Goal: Task Accomplishment & Management: Manage account settings

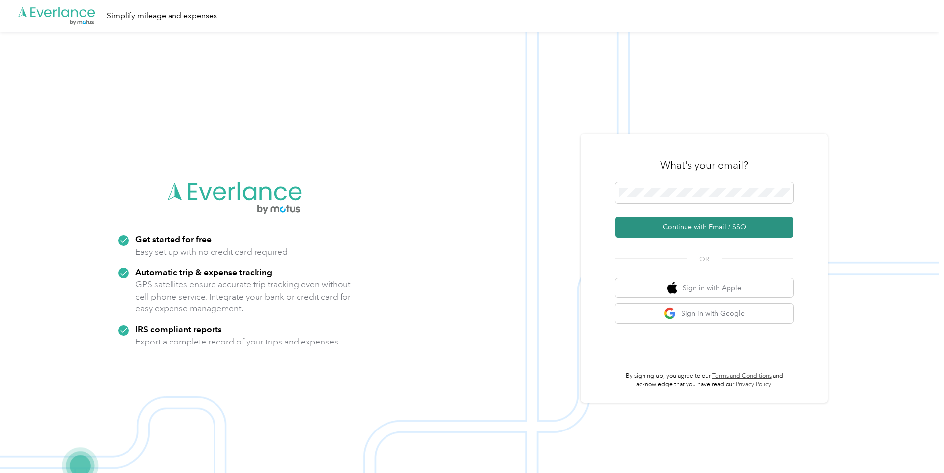
click at [703, 219] on button "Continue with Email / SSO" at bounding box center [704, 227] width 178 height 21
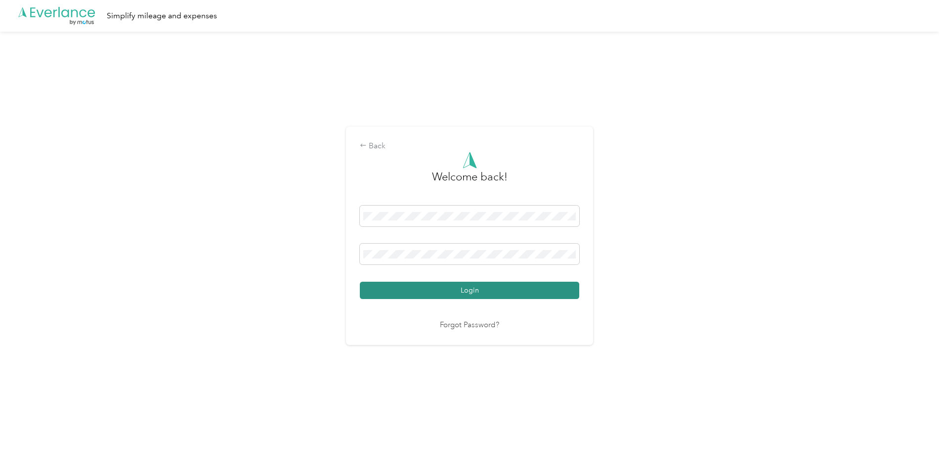
click at [458, 289] on button "Login" at bounding box center [469, 290] width 219 height 17
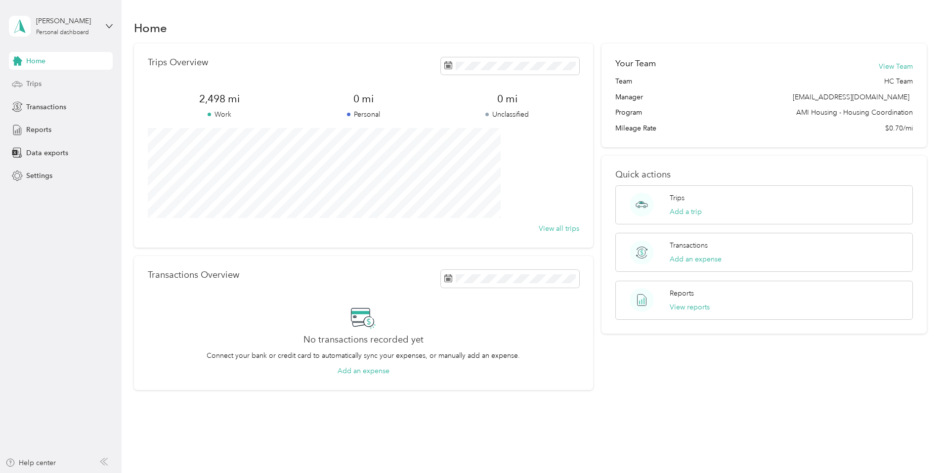
click at [35, 80] on span "Trips" at bounding box center [33, 84] width 15 height 10
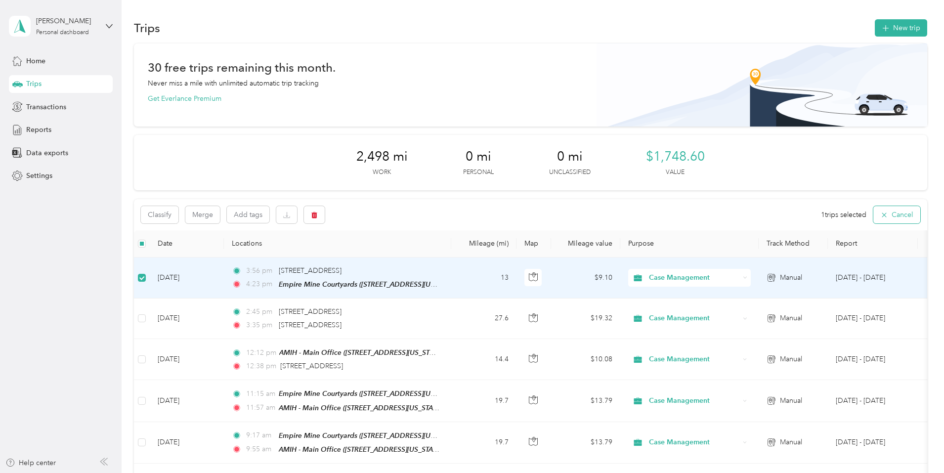
click at [880, 214] on icon "button" at bounding box center [884, 215] width 8 height 8
click at [317, 215] on icon "button" at bounding box center [314, 214] width 6 height 6
click at [447, 254] on button "Yes" at bounding box center [453, 256] width 19 height 16
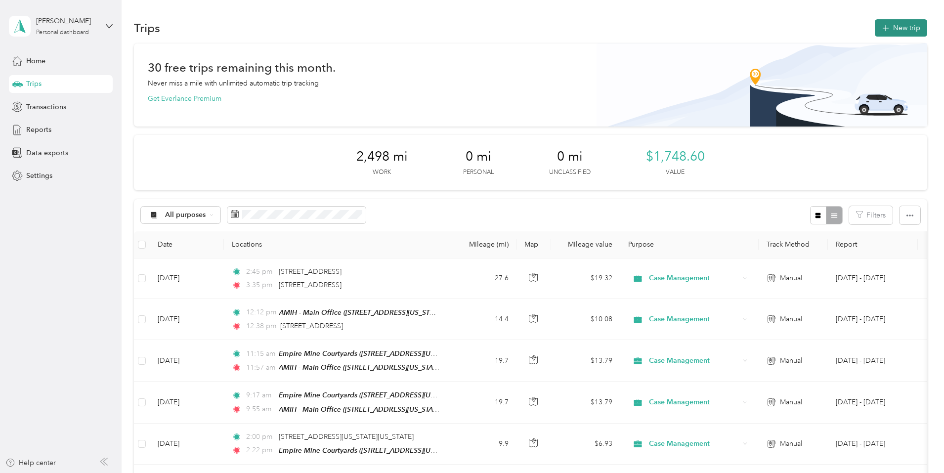
click at [874, 30] on button "New trip" at bounding box center [900, 27] width 52 height 17
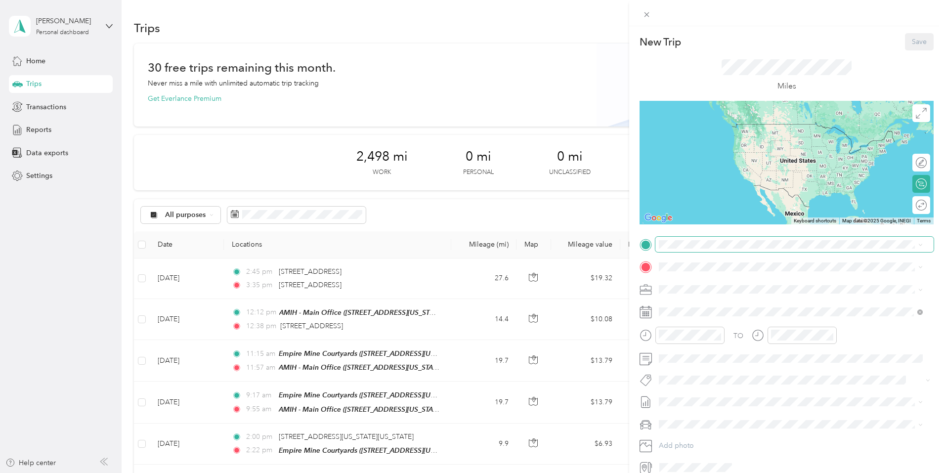
click at [715, 248] on span at bounding box center [794, 245] width 278 height 16
click at [711, 345] on span "[STREET_ADDRESS][US_STATE]" at bounding box center [726, 340] width 99 height 9
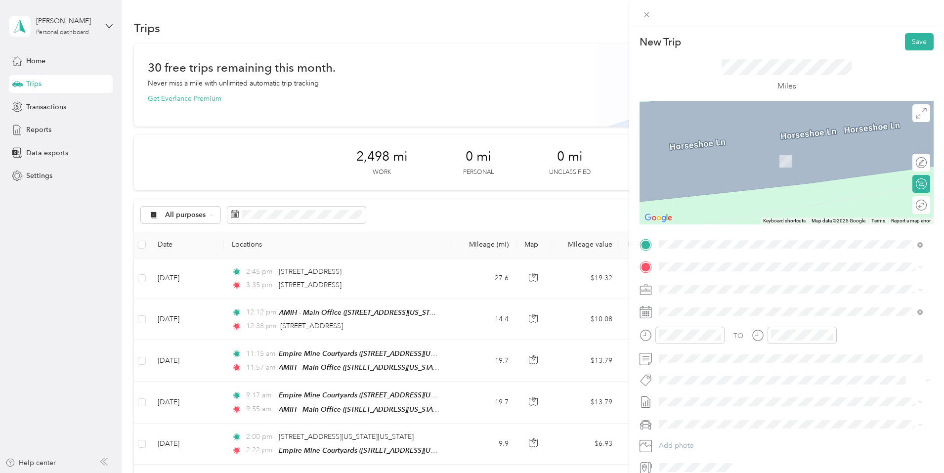
click at [713, 312] on div "TEAM Empire Mine Courtyards [STREET_ADDRESS][US_STATE]" at bounding box center [733, 312] width 113 height 24
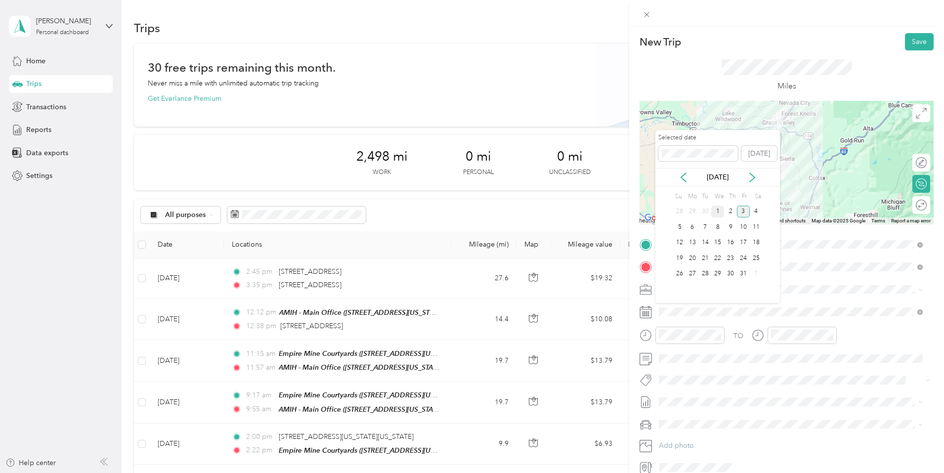
click at [718, 209] on div "1" at bounding box center [717, 212] width 13 height 12
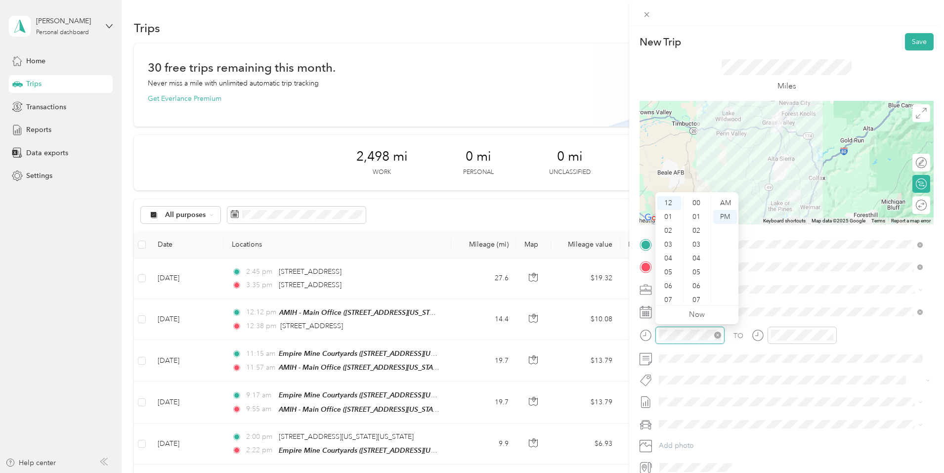
scroll to position [194, 0]
click at [670, 258] on div "04" at bounding box center [669, 258] width 24 height 14
click at [694, 253] on div "10" at bounding box center [697, 254] width 24 height 14
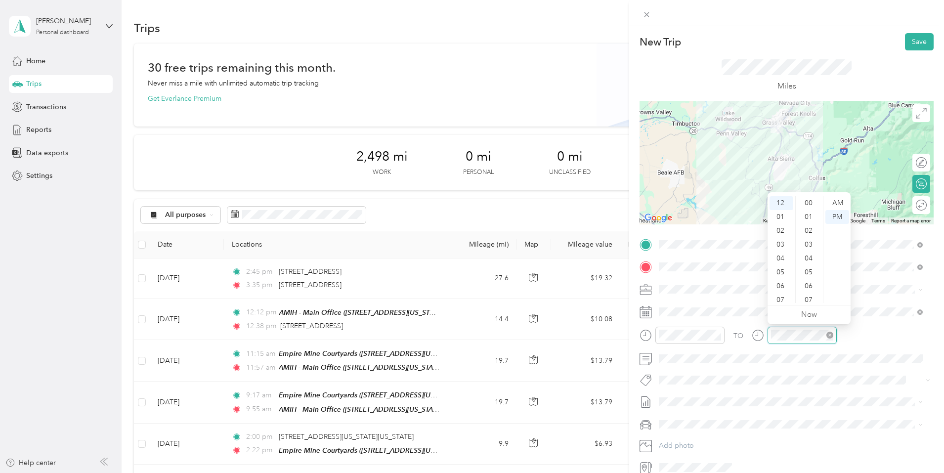
scroll to position [194, 0]
click at [779, 255] on div "04" at bounding box center [781, 258] width 24 height 14
click at [808, 257] on div "37" at bounding box center [809, 258] width 24 height 14
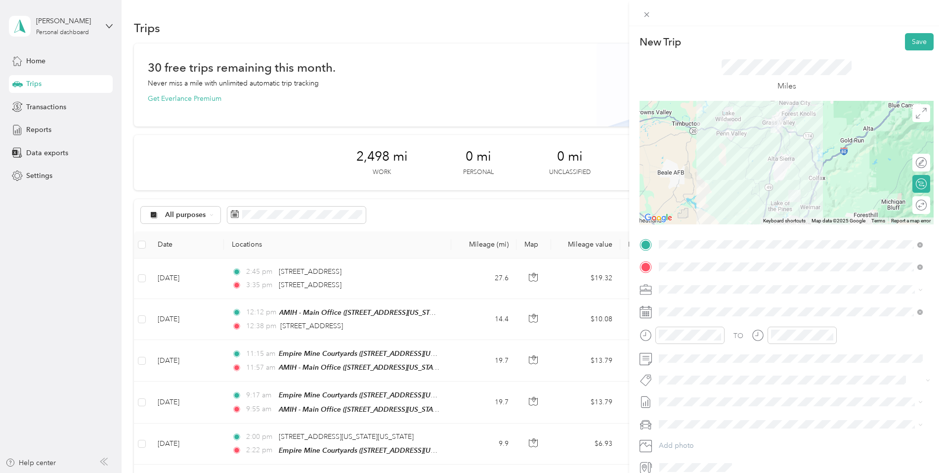
click at [674, 440] on span "[PERSON_NAME]'s" at bounding box center [692, 441] width 60 height 8
click at [913, 42] on button "Save" at bounding box center [919, 41] width 29 height 17
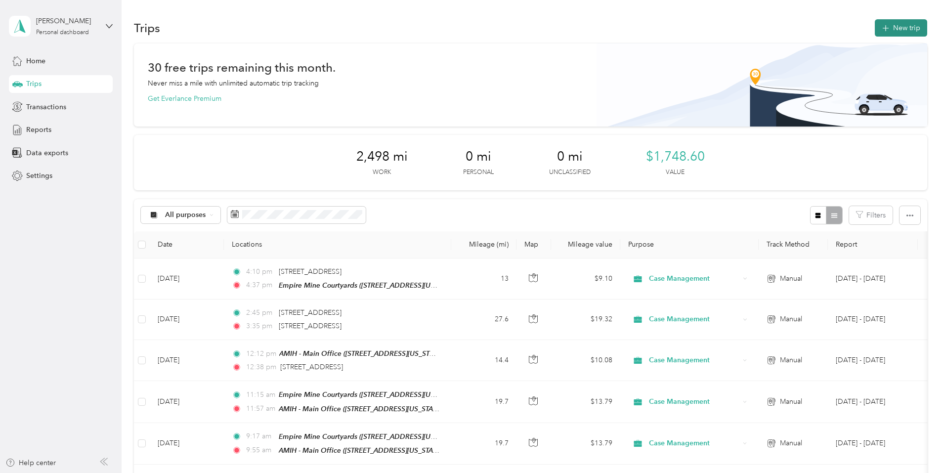
click at [874, 28] on button "New trip" at bounding box center [900, 27] width 52 height 17
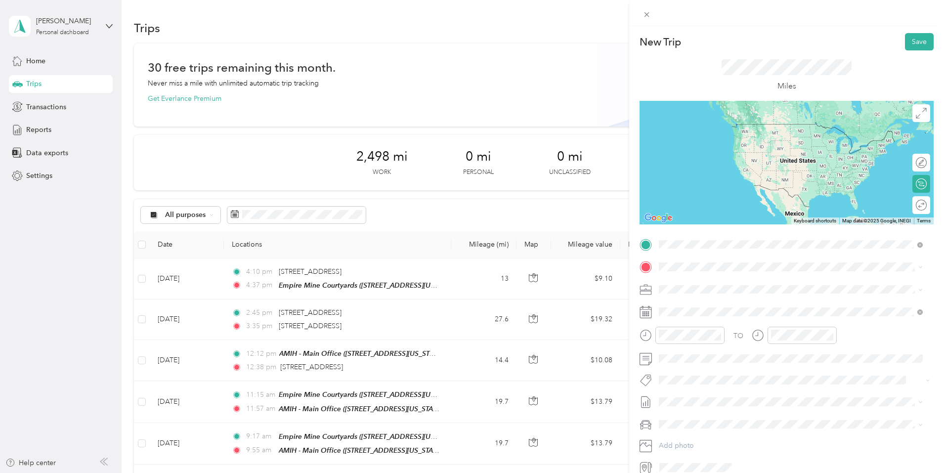
click at [711, 292] on div "TEAM Empire Mine Courtyards [STREET_ADDRESS][US_STATE]" at bounding box center [733, 291] width 113 height 24
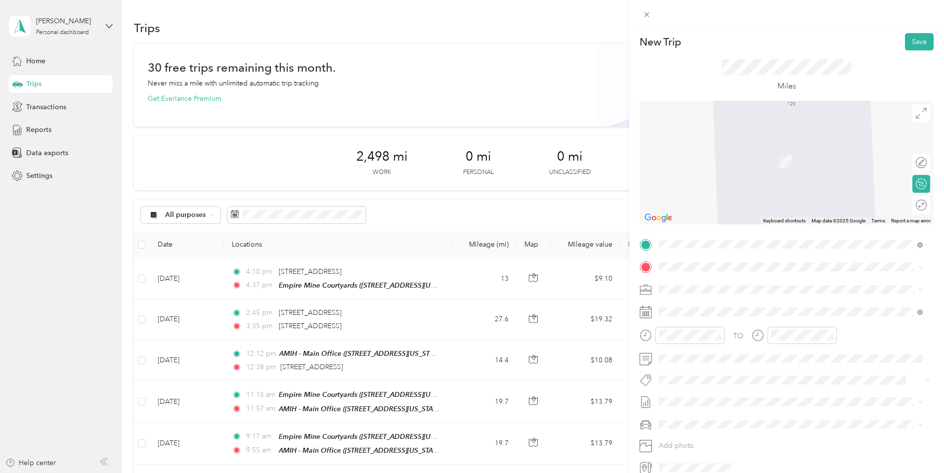
click at [695, 301] on span "[STREET_ADDRESS][US_STATE][US_STATE]" at bounding box center [744, 296] width 135 height 9
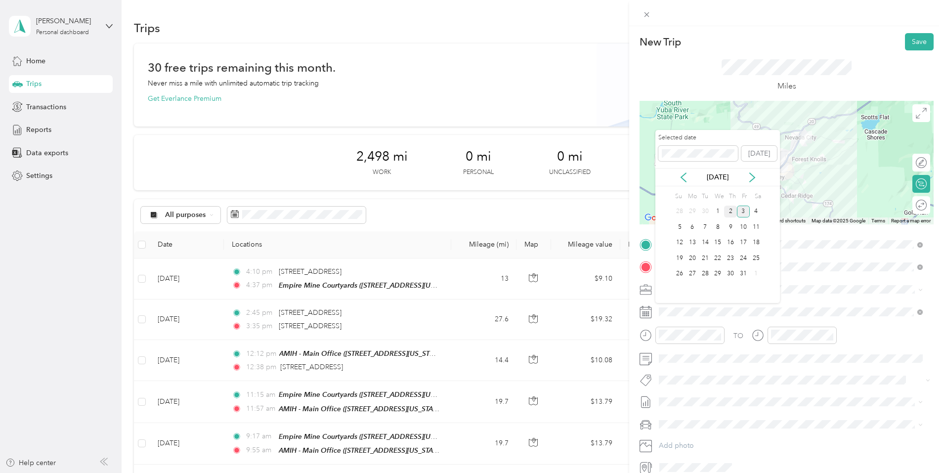
click at [730, 214] on div "2" at bounding box center [730, 212] width 13 height 12
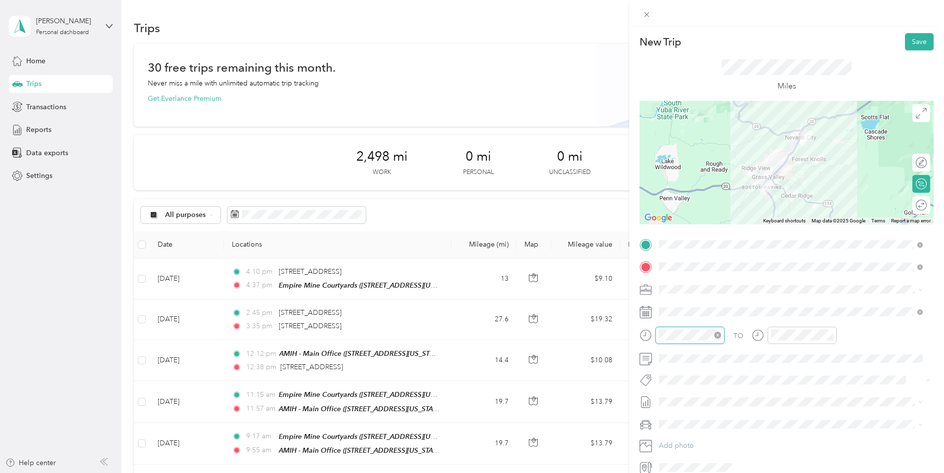
scroll to position [207, 0]
click at [670, 258] on div "04" at bounding box center [669, 258] width 24 height 14
click at [699, 203] on div "00" at bounding box center [697, 203] width 24 height 14
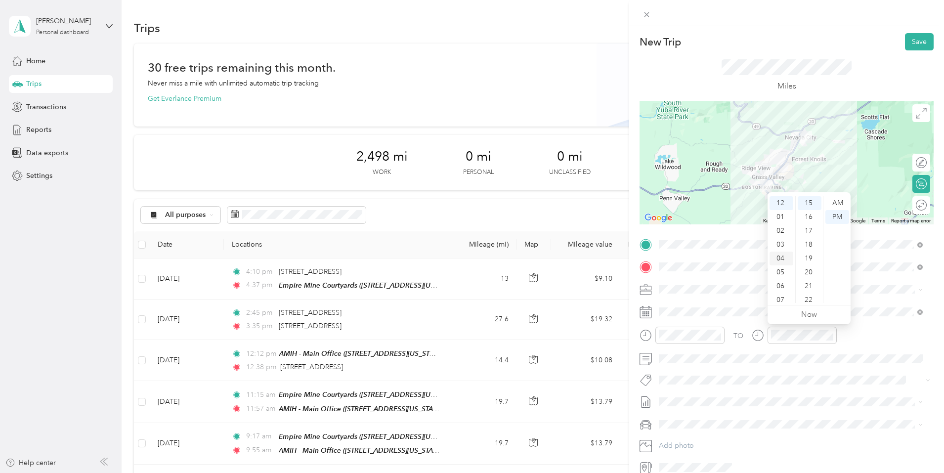
click at [779, 254] on div "04" at bounding box center [781, 258] width 24 height 14
click at [808, 272] on div "20" at bounding box center [809, 272] width 24 height 14
click at [684, 363] on span at bounding box center [794, 359] width 278 height 16
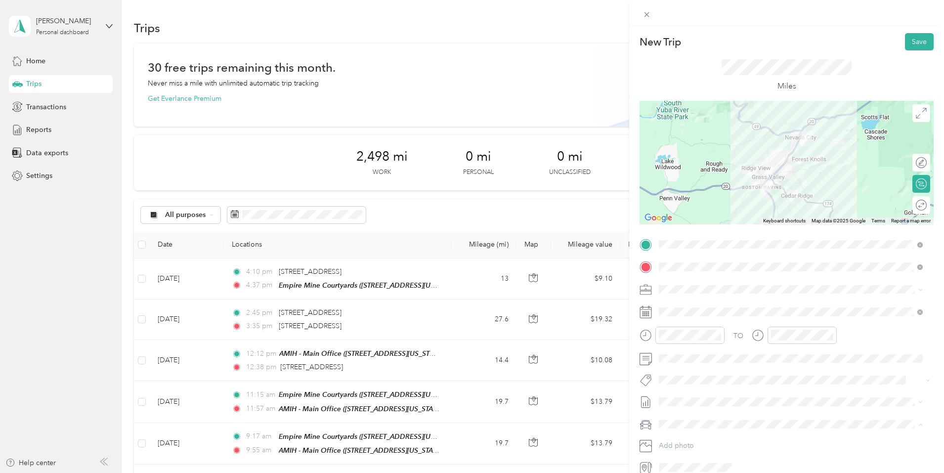
click at [671, 440] on span "[PERSON_NAME]'s" at bounding box center [692, 441] width 60 height 8
click at [909, 43] on button "Save" at bounding box center [919, 41] width 29 height 17
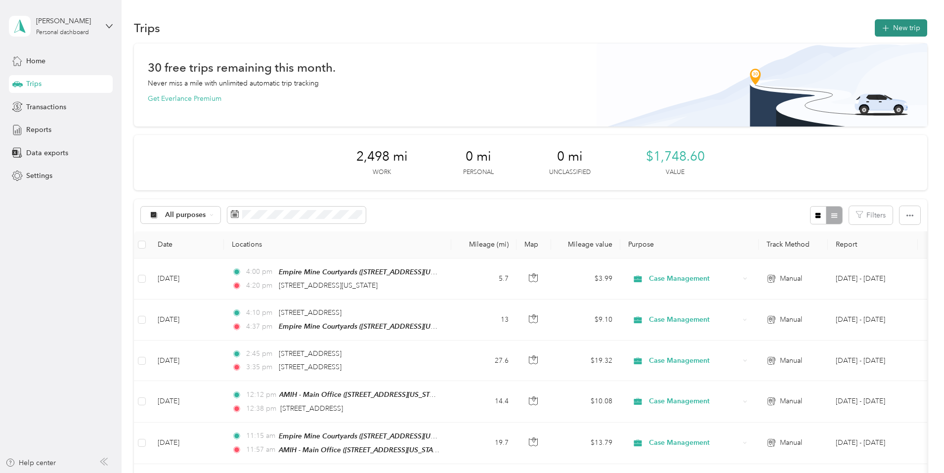
click at [874, 27] on button "New trip" at bounding box center [900, 27] width 52 height 17
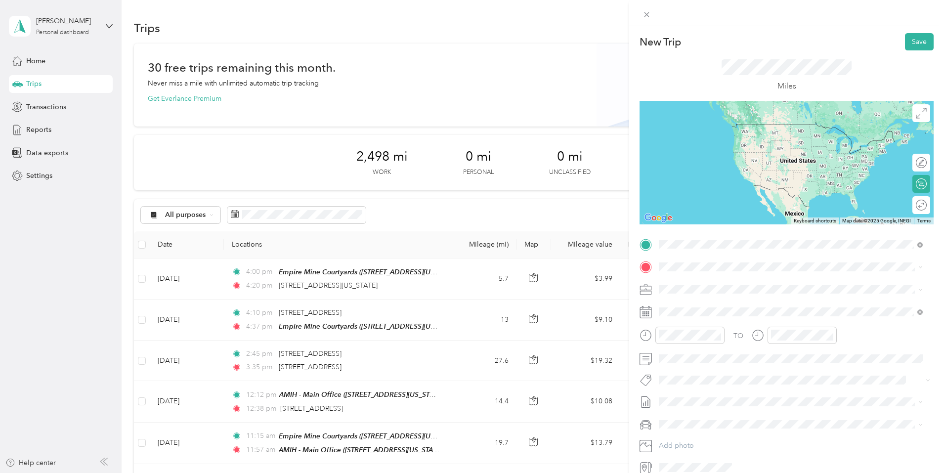
click at [690, 284] on span "[STREET_ADDRESS][US_STATE][US_STATE]" at bounding box center [744, 280] width 135 height 9
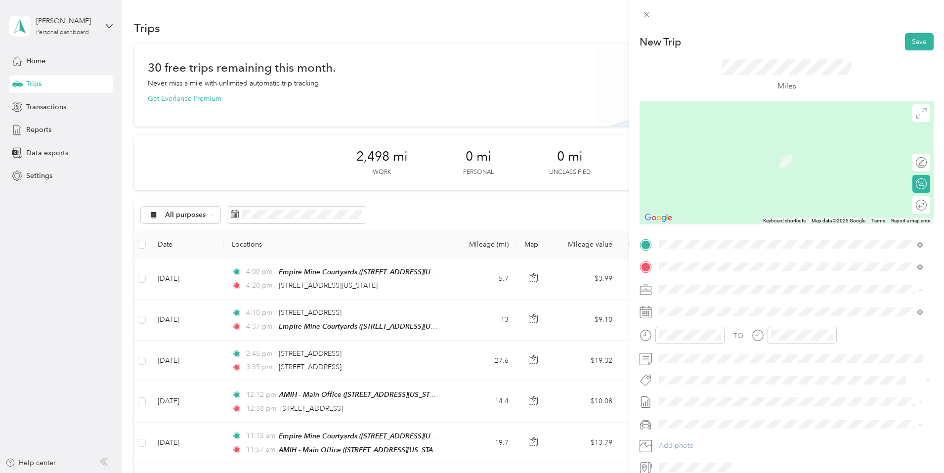
click at [685, 320] on span "[STREET_ADDRESS][US_STATE]" at bounding box center [726, 320] width 99 height 8
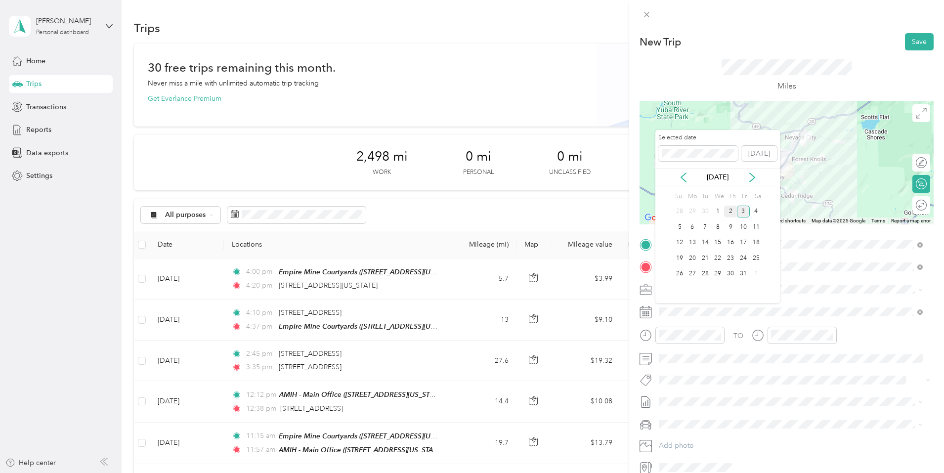
click at [727, 211] on div "2" at bounding box center [730, 212] width 13 height 12
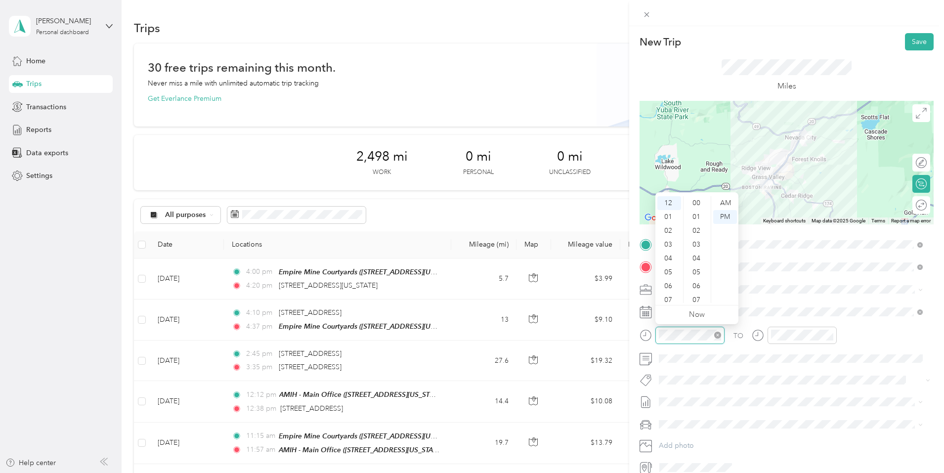
scroll to position [221, 0]
click at [669, 260] on div "04" at bounding box center [669, 258] width 24 height 14
click at [696, 227] on div "35" at bounding box center [697, 227] width 24 height 14
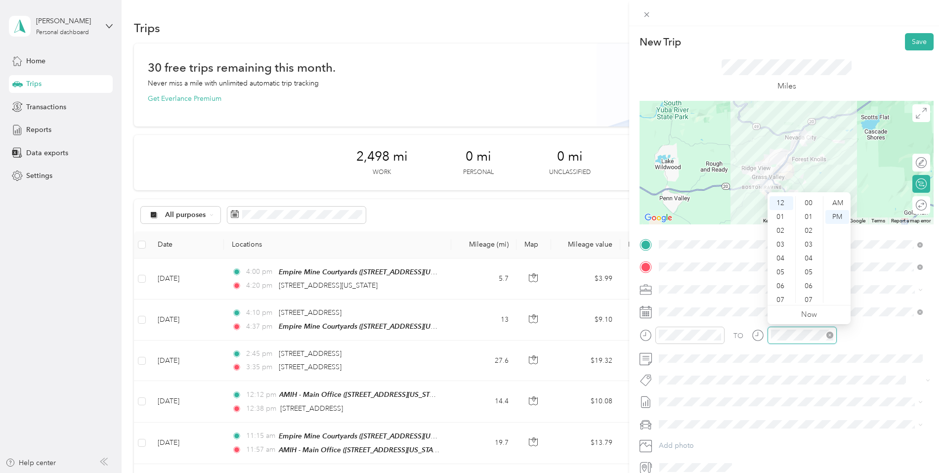
scroll to position [221, 0]
click at [782, 254] on div "04" at bounding box center [781, 258] width 24 height 14
click at [810, 201] on div "52" at bounding box center [809, 199] width 24 height 14
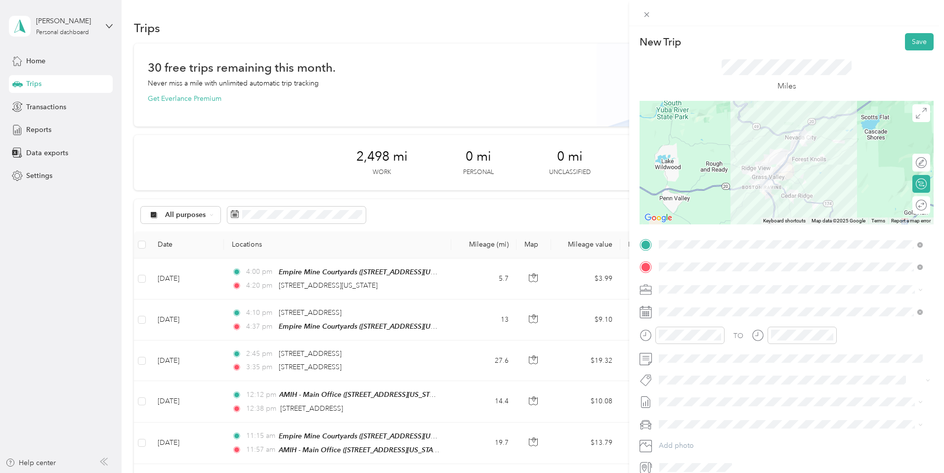
click at [671, 443] on li "[PERSON_NAME]'s" at bounding box center [790, 436] width 271 height 17
click at [913, 40] on button "Save" at bounding box center [919, 41] width 29 height 17
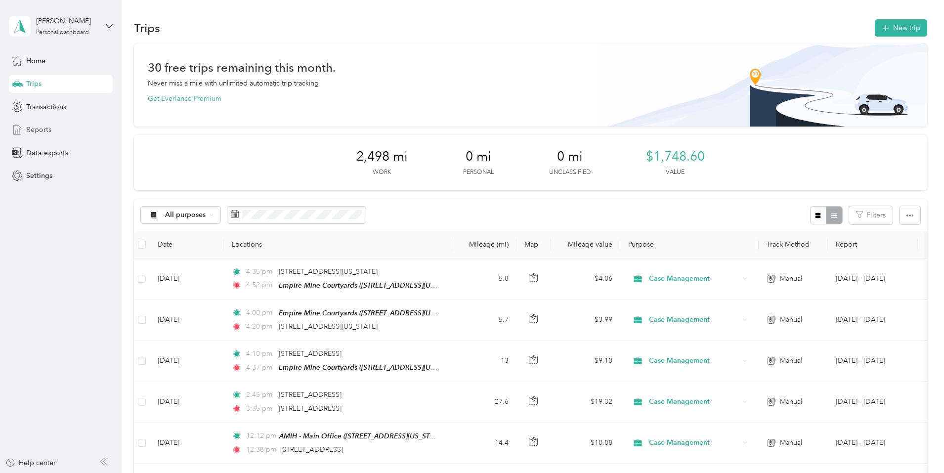
click at [39, 125] on span "Reports" at bounding box center [38, 129] width 25 height 10
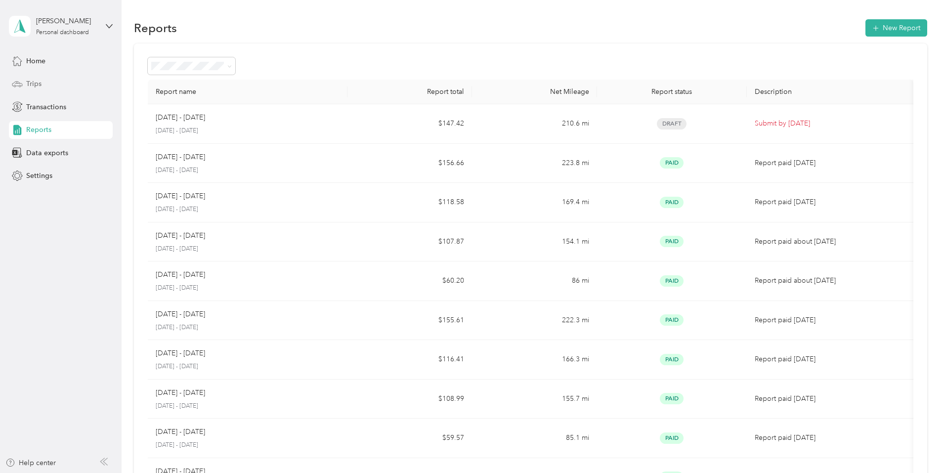
click at [31, 86] on span "Trips" at bounding box center [33, 84] width 15 height 10
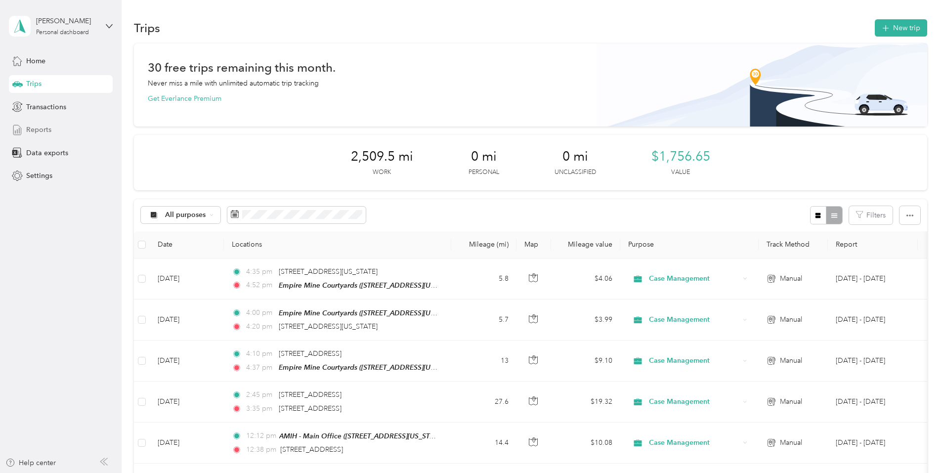
click at [42, 129] on span "Reports" at bounding box center [38, 129] width 25 height 10
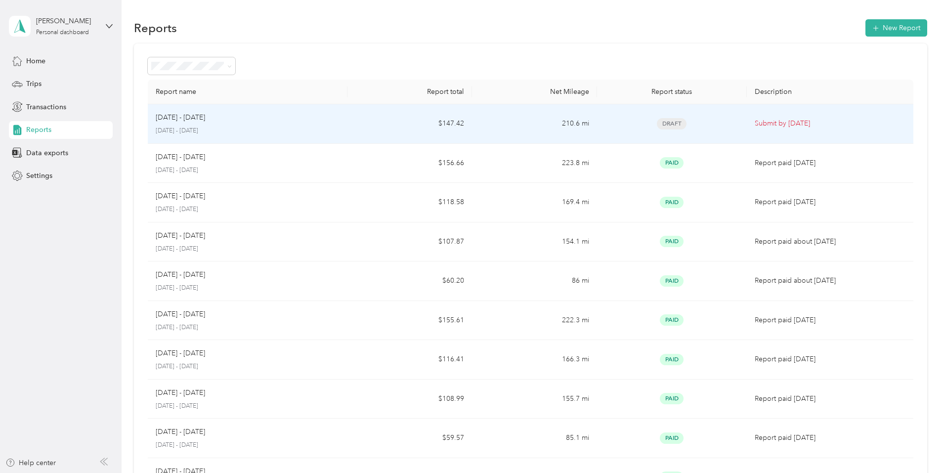
click at [380, 125] on td "$147.42" at bounding box center [409, 124] width 124 height 40
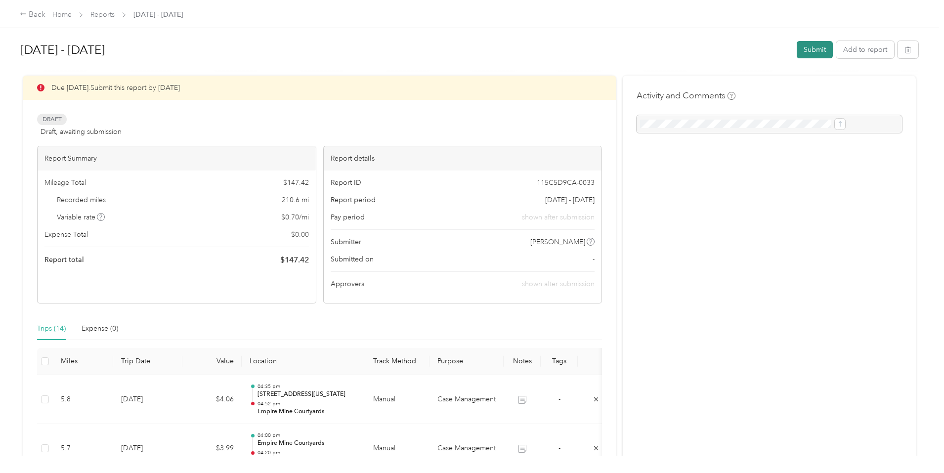
click at [796, 52] on button "Submit" at bounding box center [814, 49] width 36 height 17
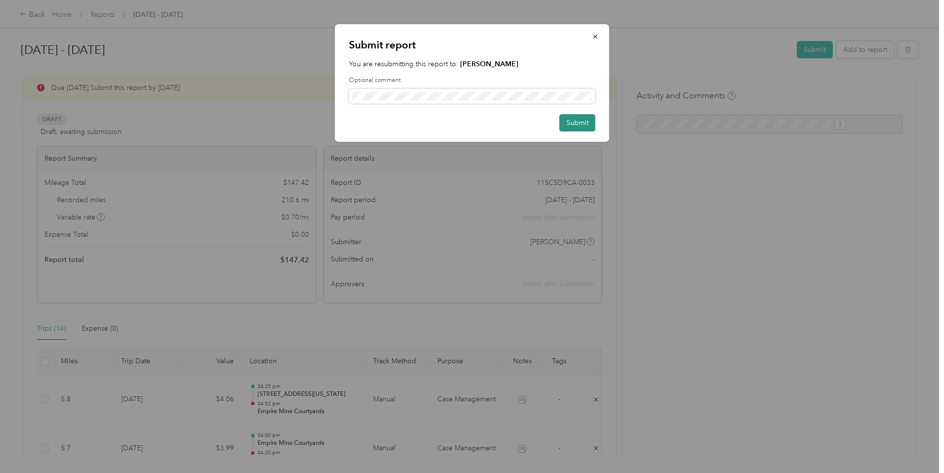
click at [579, 126] on button "Submit" at bounding box center [577, 122] width 36 height 17
